Goal: Transaction & Acquisition: Obtain resource

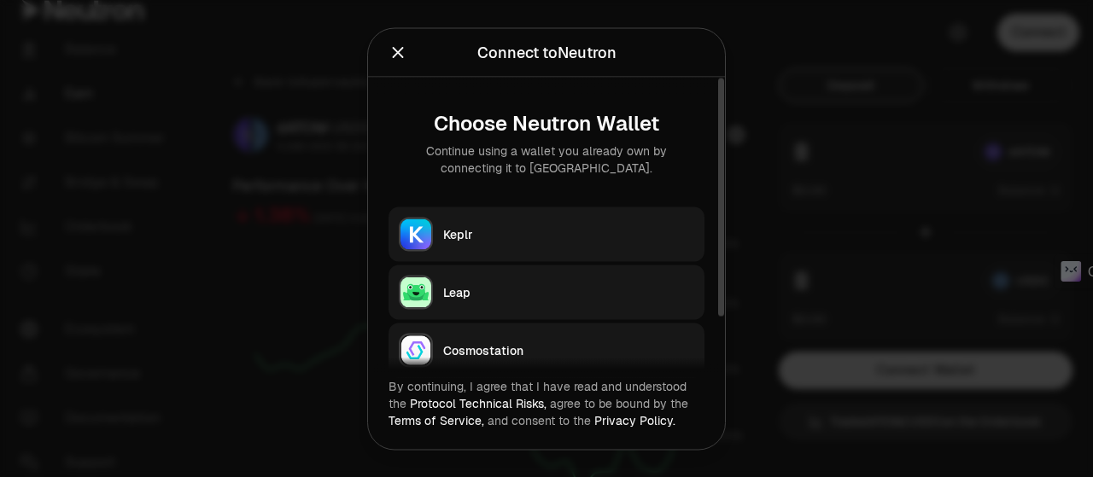
click at [553, 216] on button "Keplr" at bounding box center [547, 234] width 316 height 55
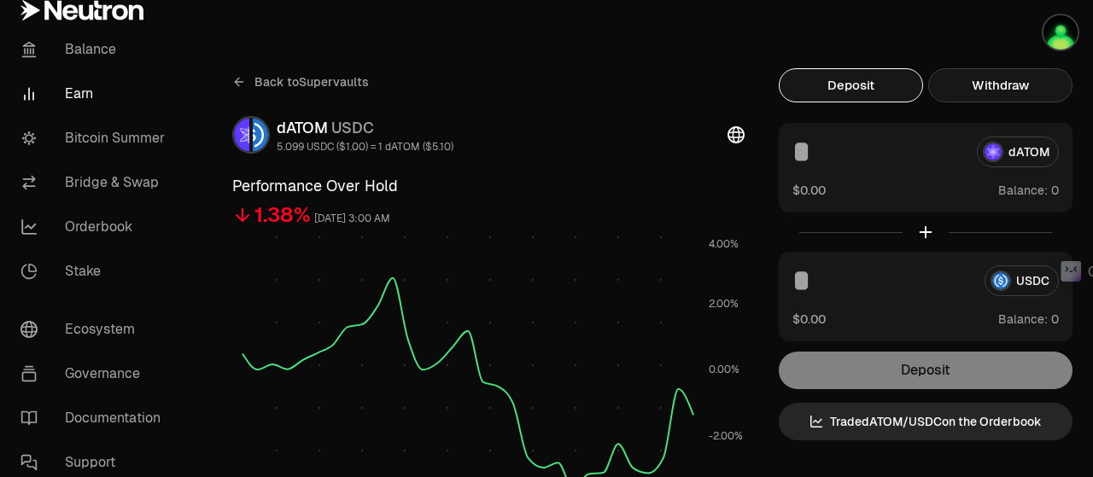
click at [1003, 82] on button "Withdraw" at bounding box center [1000, 85] width 144 height 34
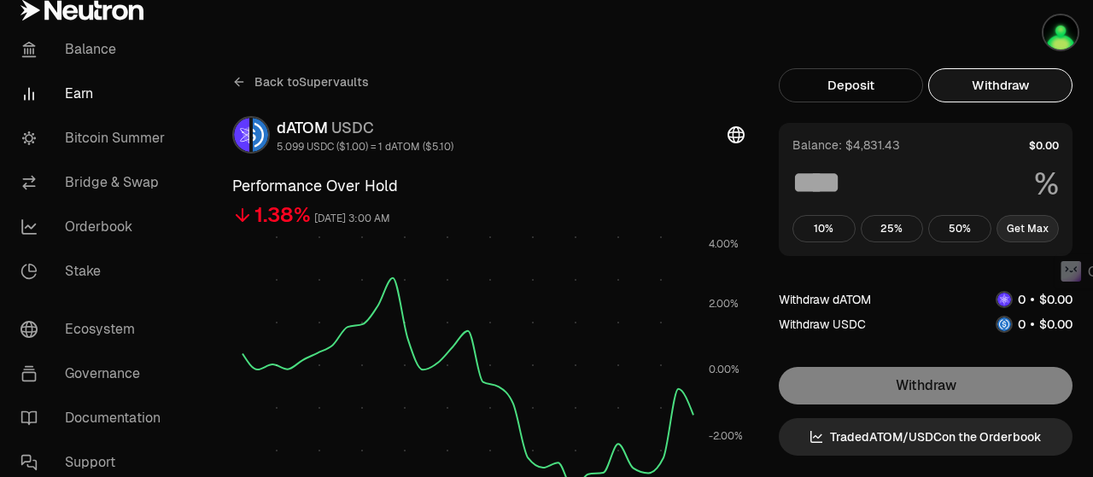
click at [1015, 229] on button "Get Max" at bounding box center [1028, 228] width 63 height 27
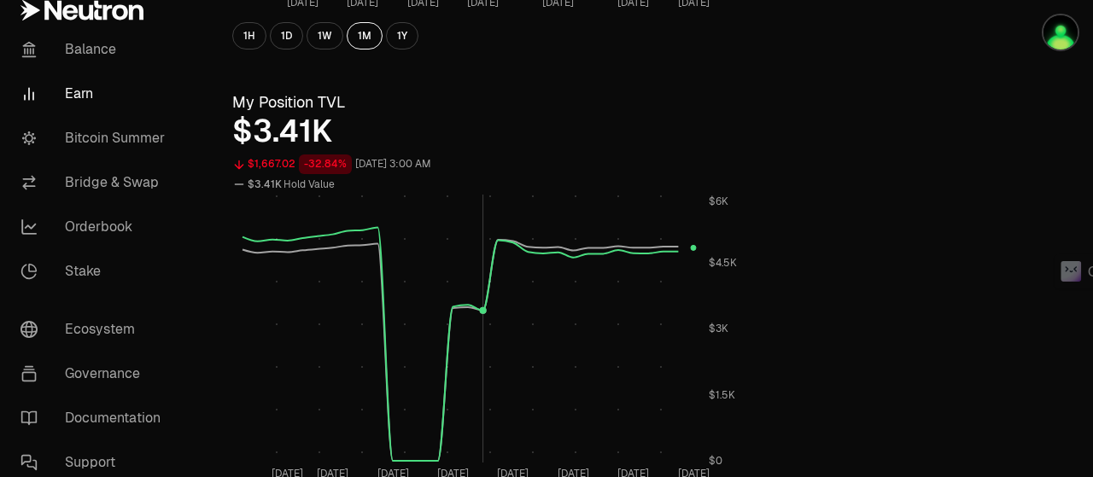
scroll to position [1025, 0]
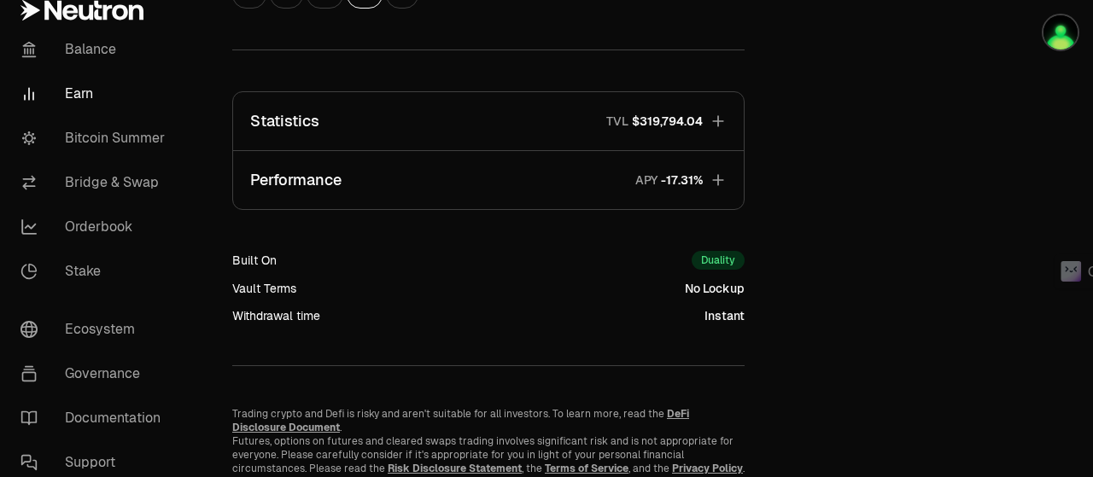
click at [449, 195] on button "Performance APY" at bounding box center [488, 180] width 511 height 58
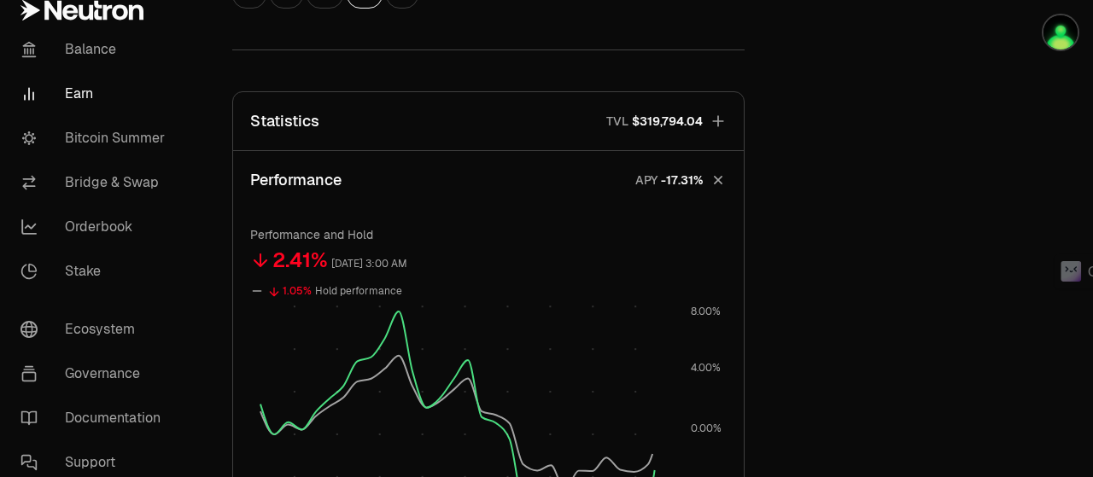
scroll to position [1281, 0]
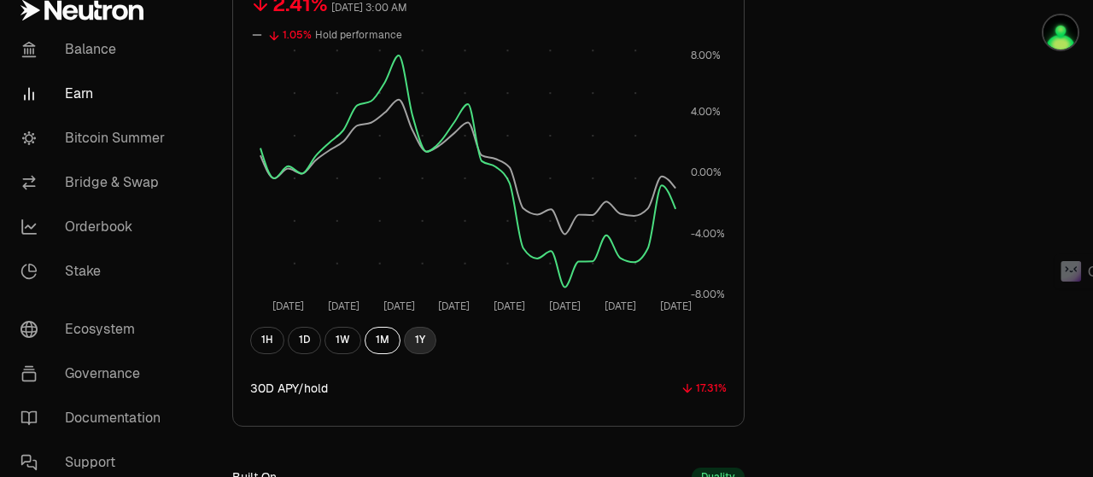
click at [405, 336] on button "1Y" at bounding box center [420, 340] width 32 height 27
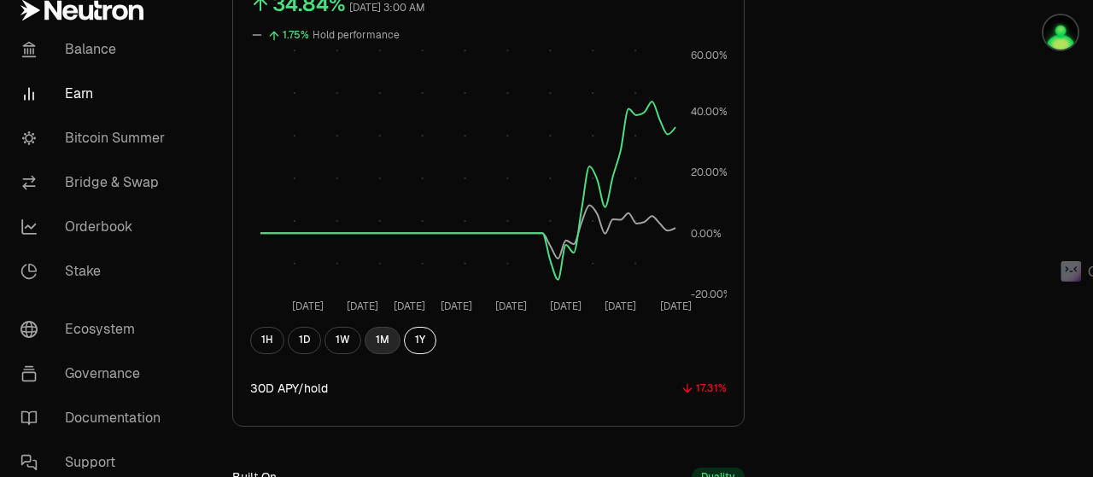
click at [379, 336] on button "1M" at bounding box center [383, 340] width 36 height 27
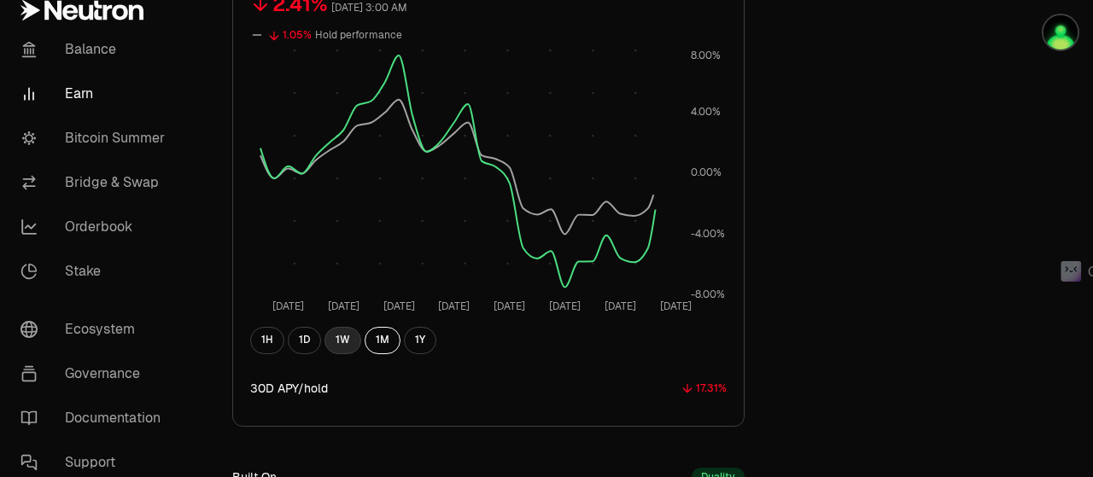
click at [350, 336] on button "1W" at bounding box center [343, 340] width 37 height 27
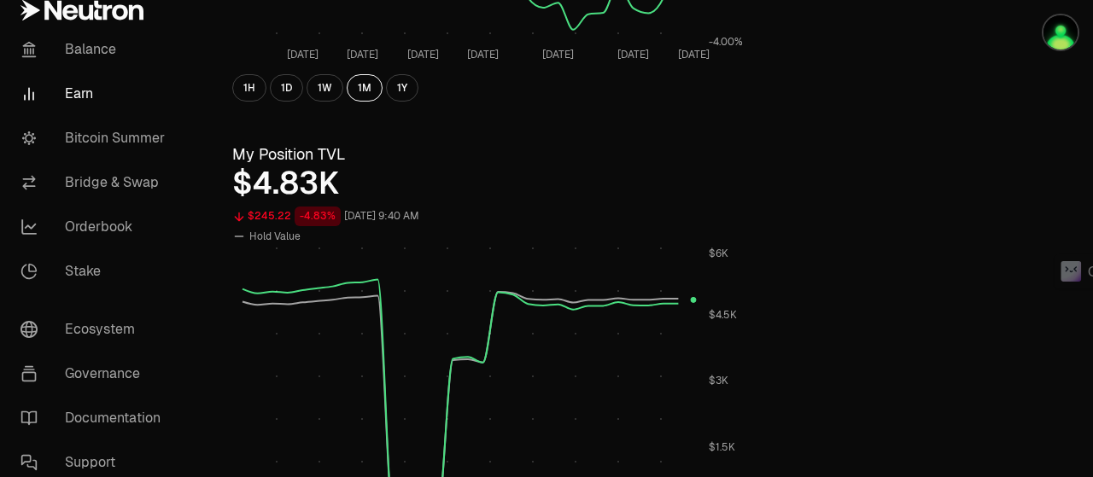
scroll to position [0, 0]
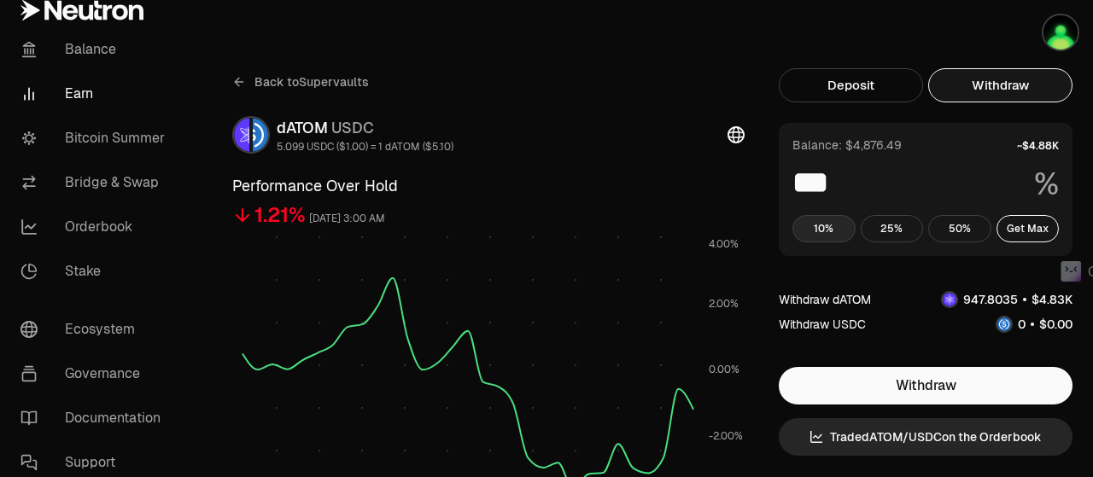
click at [830, 219] on button "10%" at bounding box center [824, 228] width 63 height 27
click at [1021, 229] on button "Get Max" at bounding box center [1028, 228] width 63 height 27
type input "***"
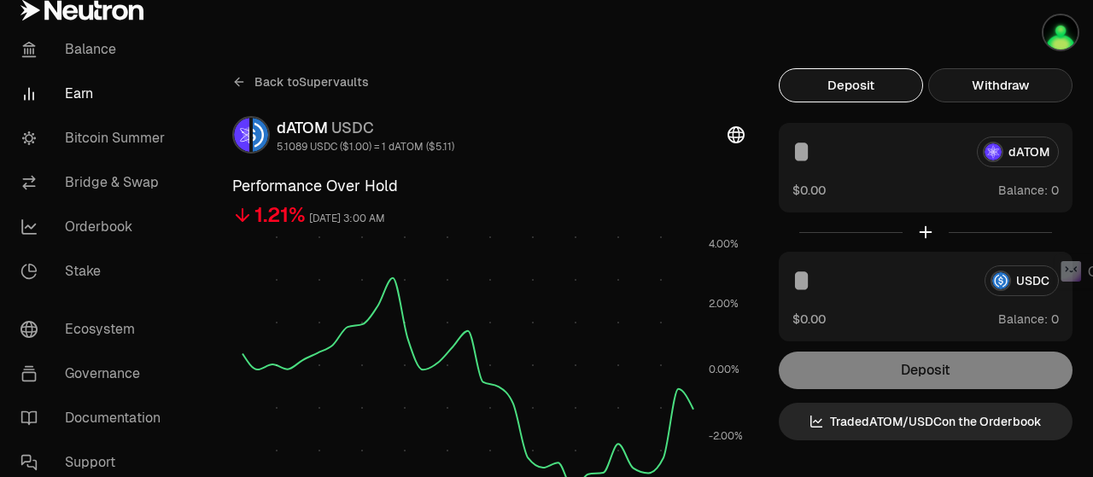
click at [987, 90] on button "Withdraw" at bounding box center [1000, 85] width 144 height 34
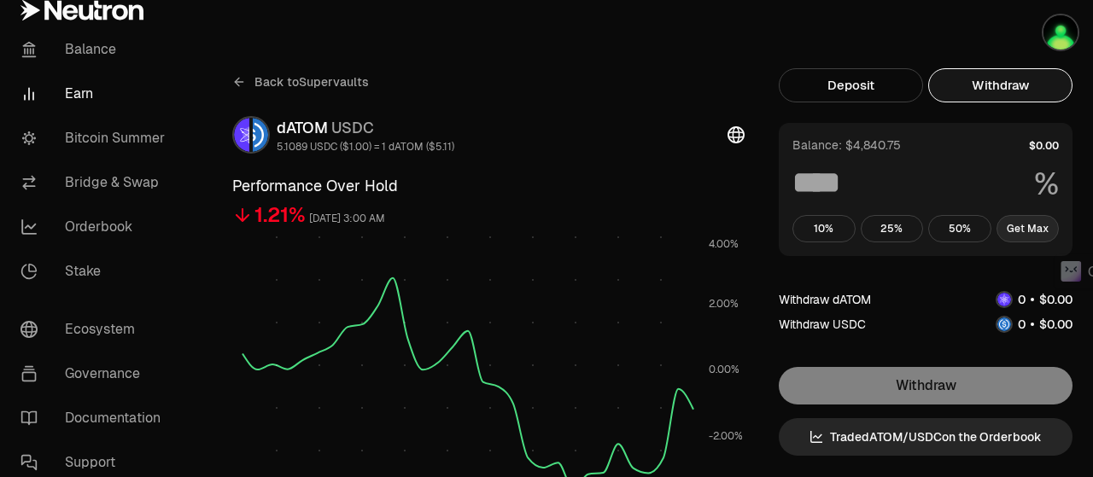
click at [1027, 229] on button "Get Max" at bounding box center [1028, 228] width 63 height 27
type input "***"
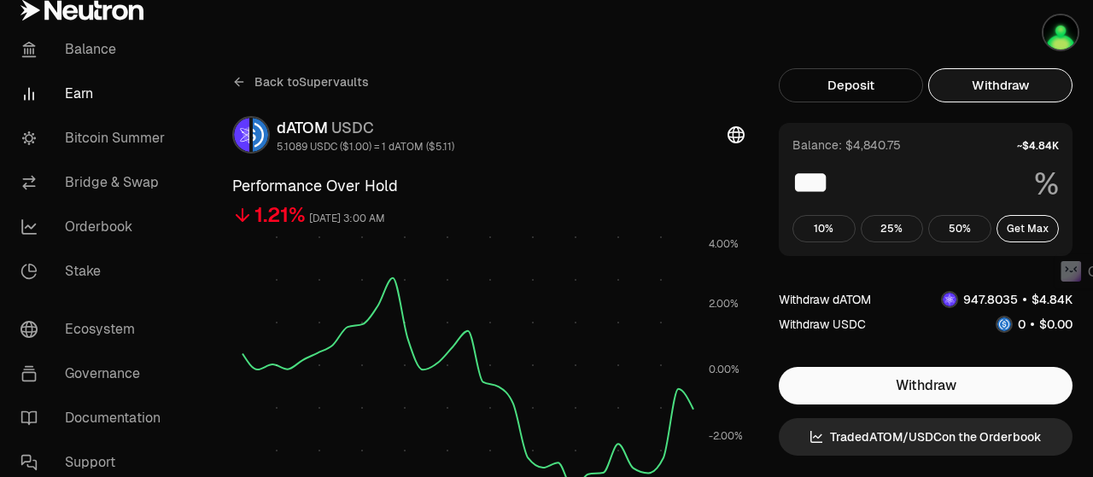
scroll to position [256, 0]
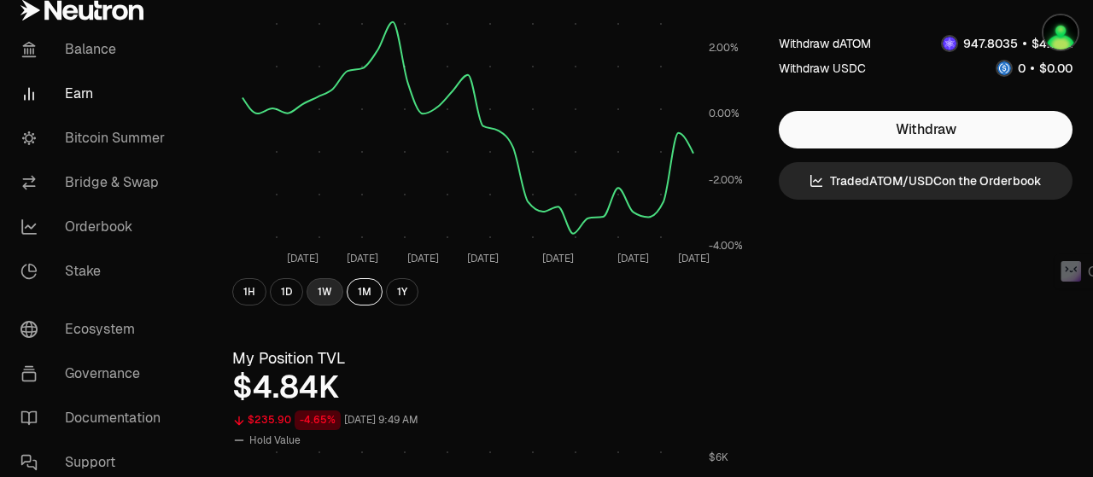
click at [314, 288] on button "1W" at bounding box center [325, 291] width 37 height 27
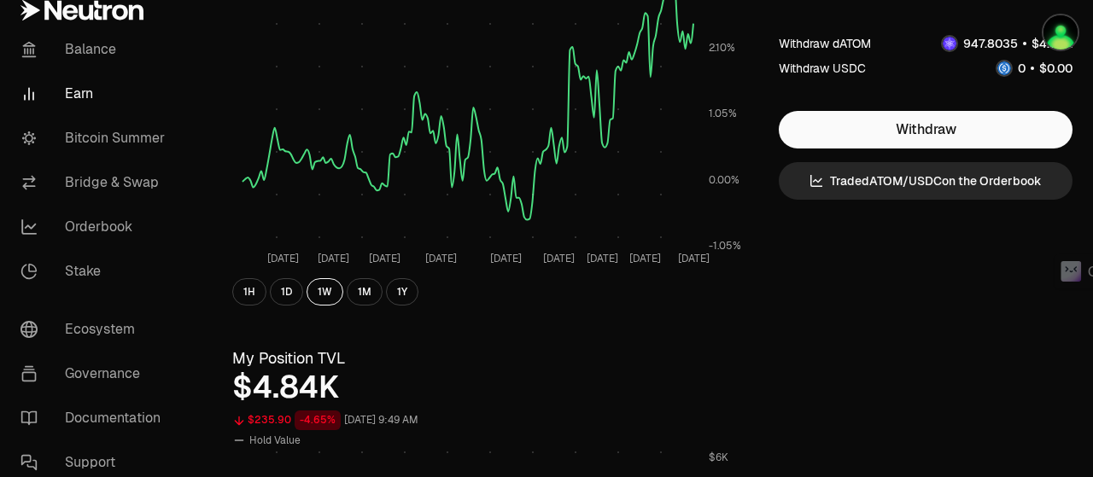
scroll to position [0, 0]
